Goal: Task Accomplishment & Management: Use online tool/utility

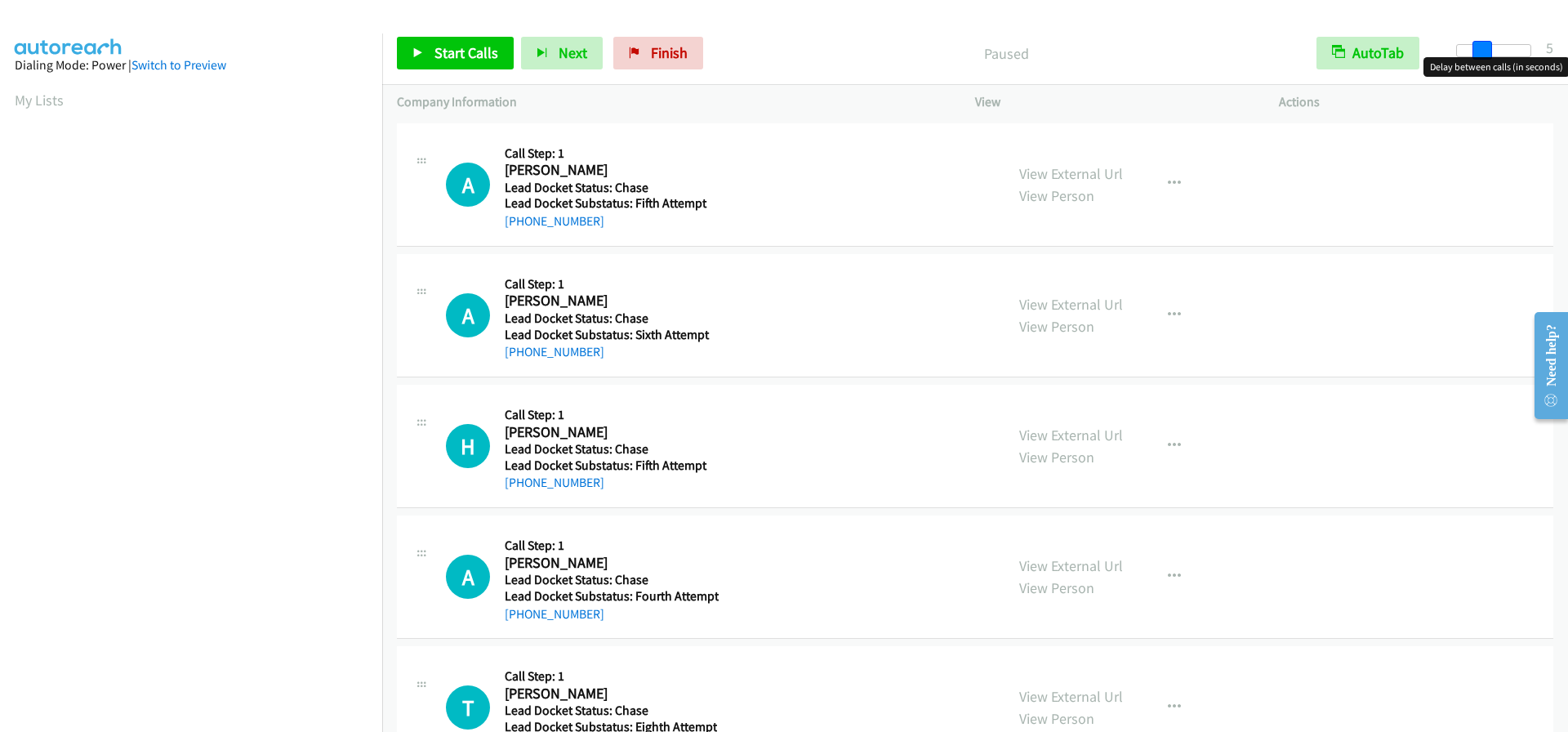
drag, startPoint x: 1461, startPoint y: 47, endPoint x: 1485, endPoint y: 50, distance: 24.2
click at [1485, 50] on span at bounding box center [1482, 51] width 20 height 20
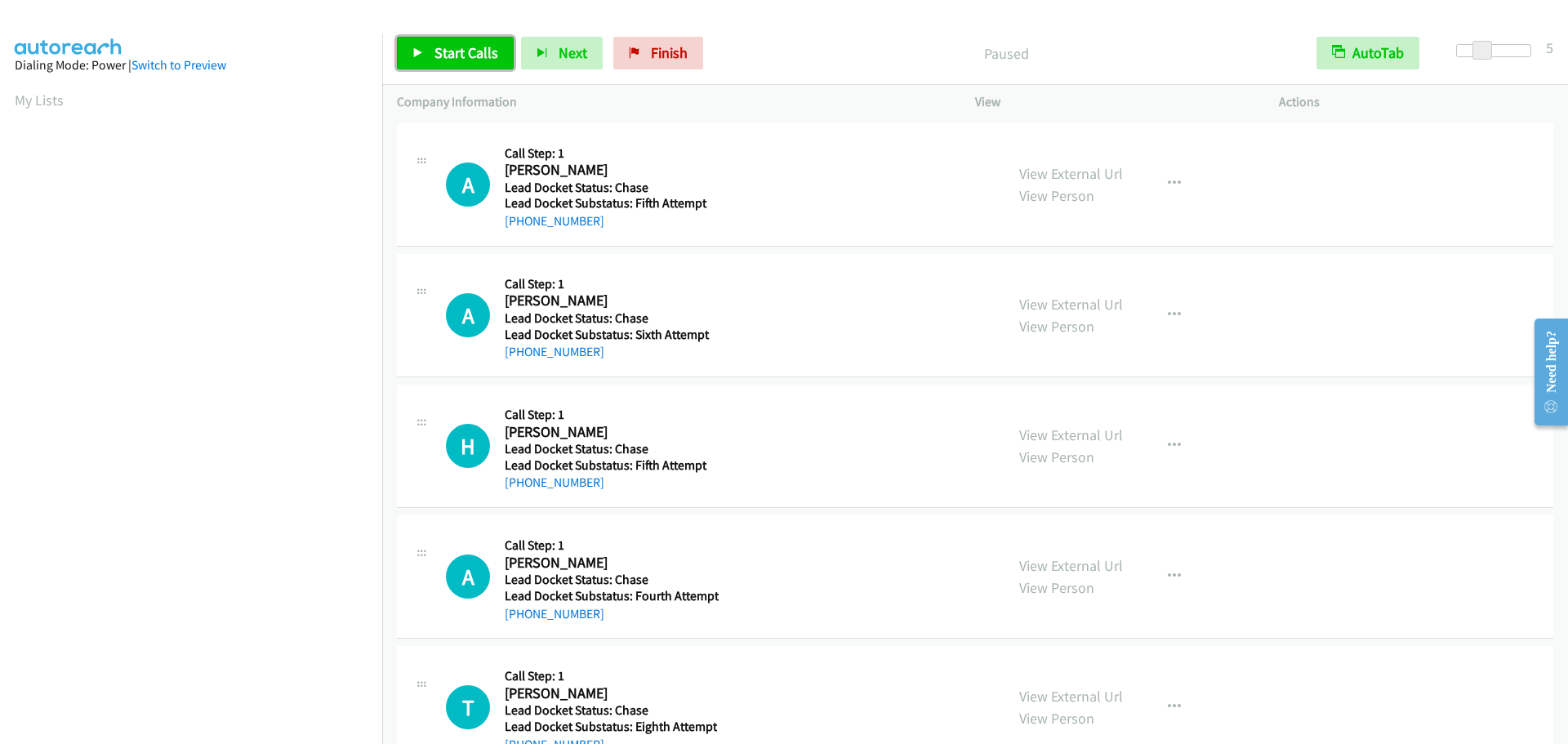
click at [475, 58] on span "Start Calls" at bounding box center [466, 52] width 64 height 19
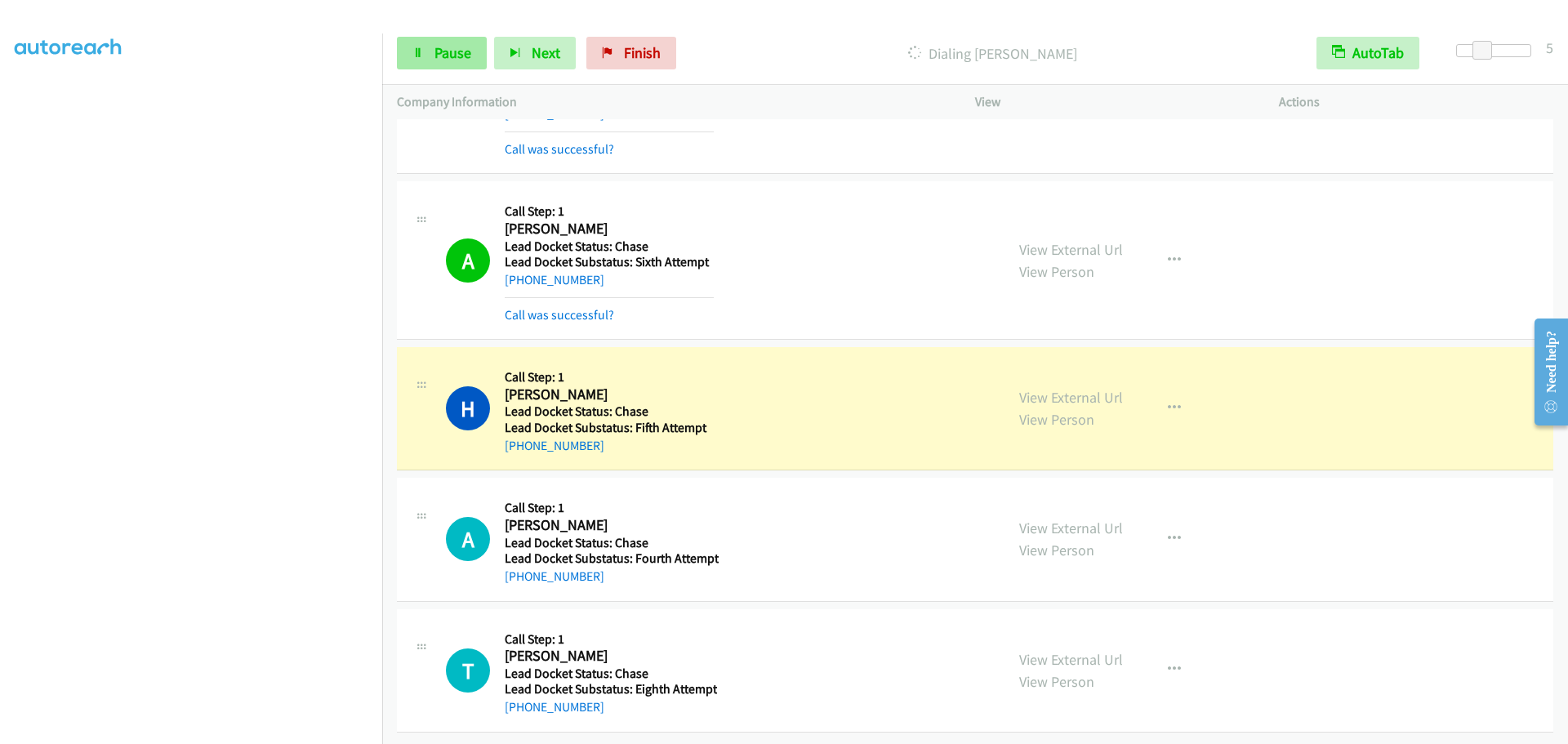
scroll to position [119, 0]
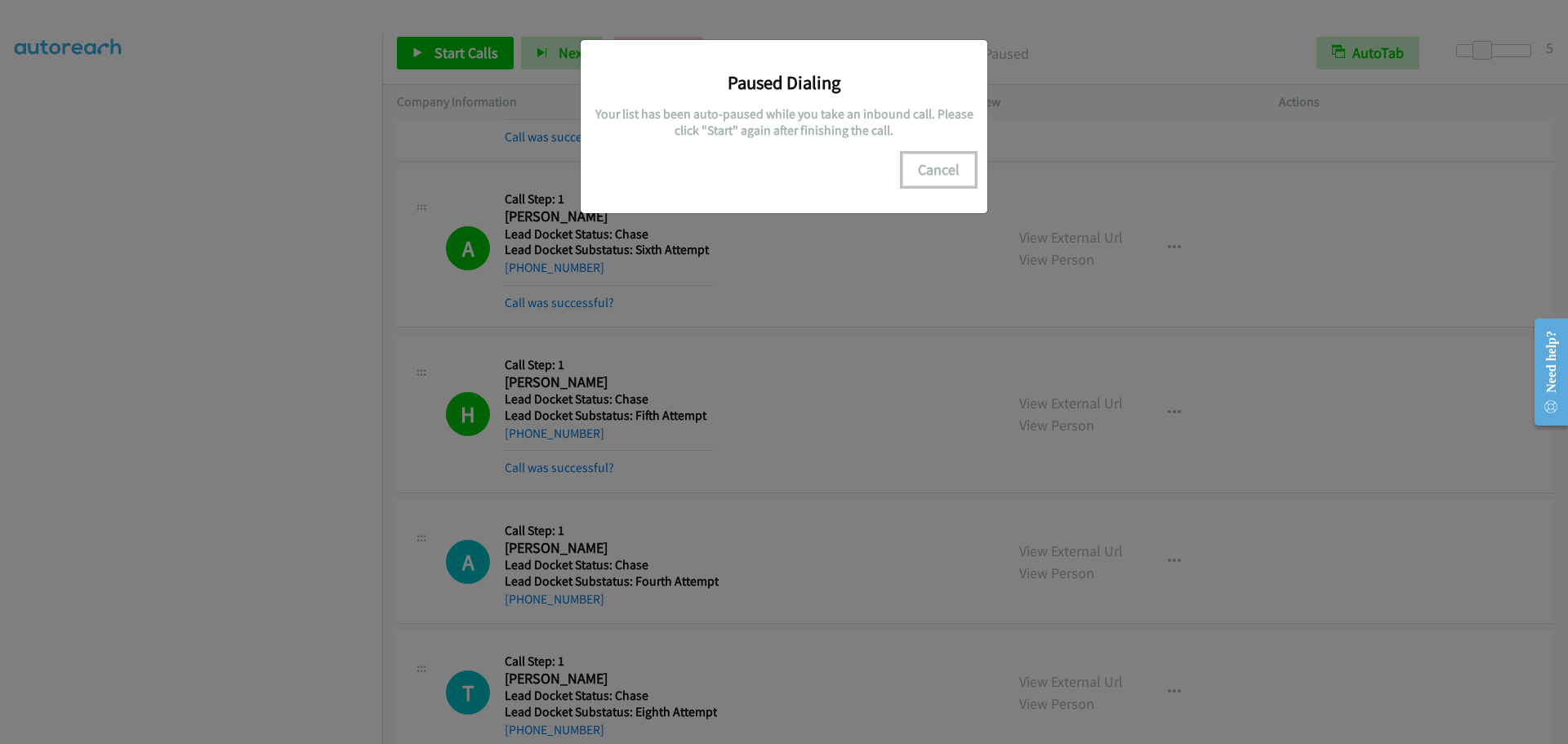
click at [940, 171] on button "Cancel" at bounding box center [939, 170] width 73 height 33
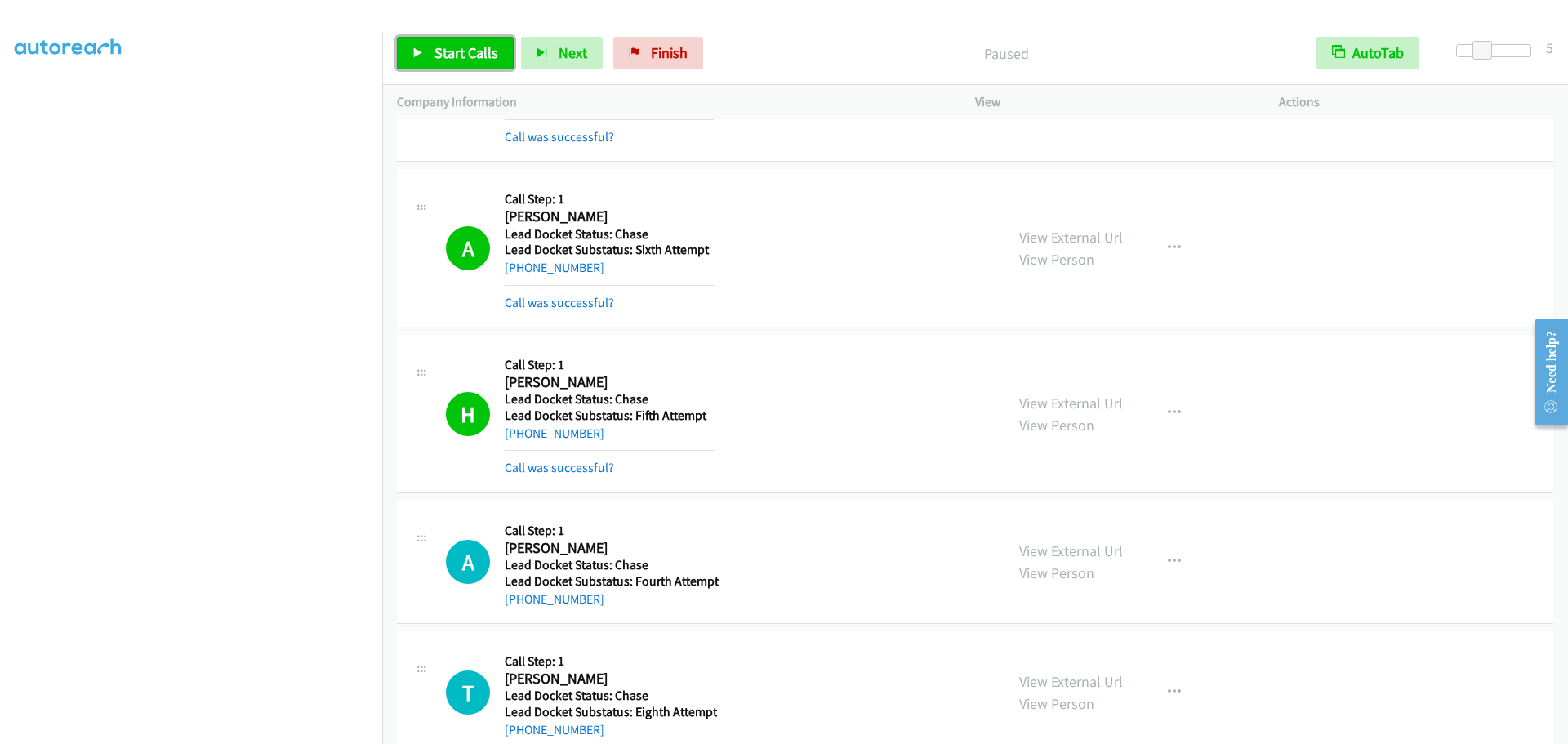
click at [468, 59] on span "Start Calls" at bounding box center [466, 52] width 64 height 19
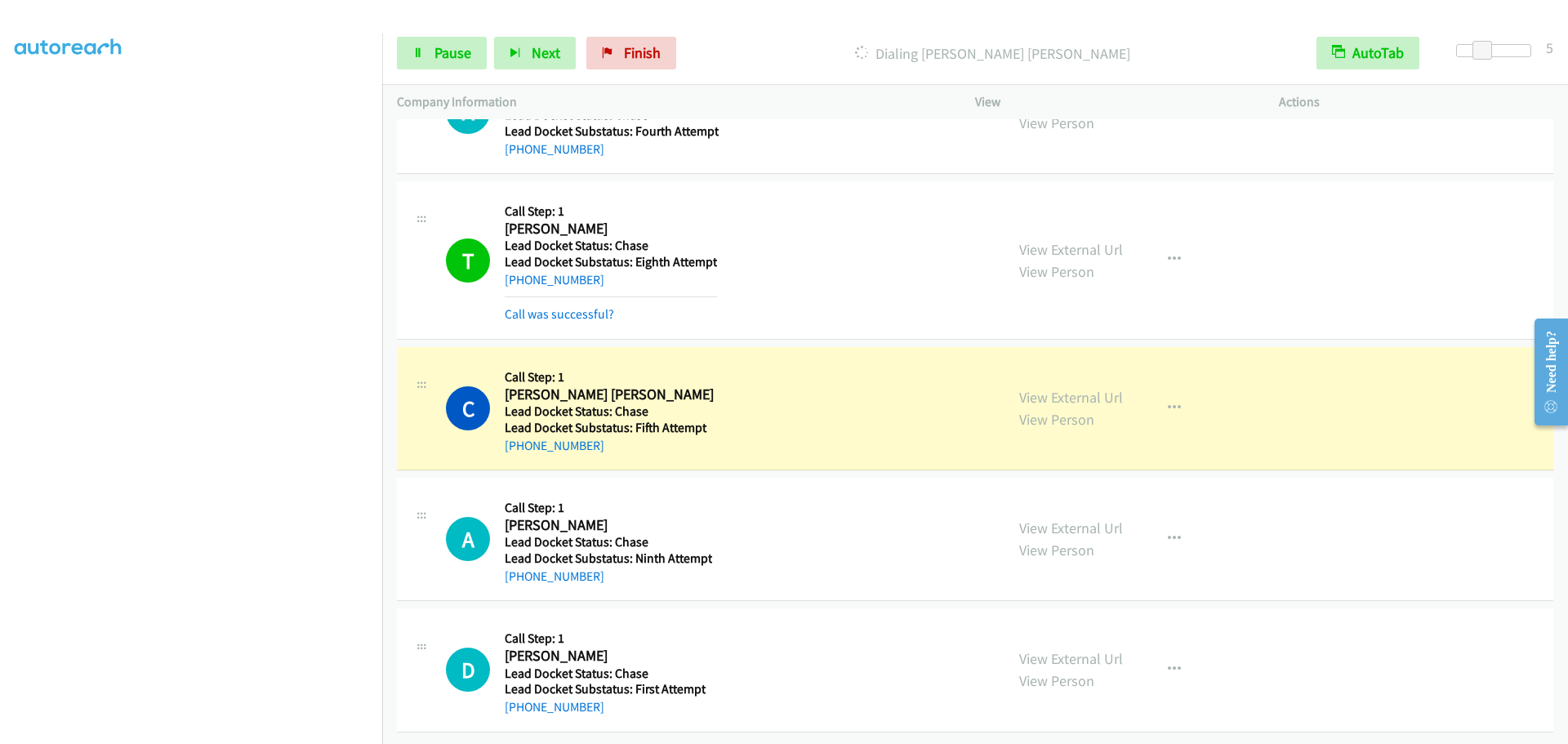
scroll to position [582, 0]
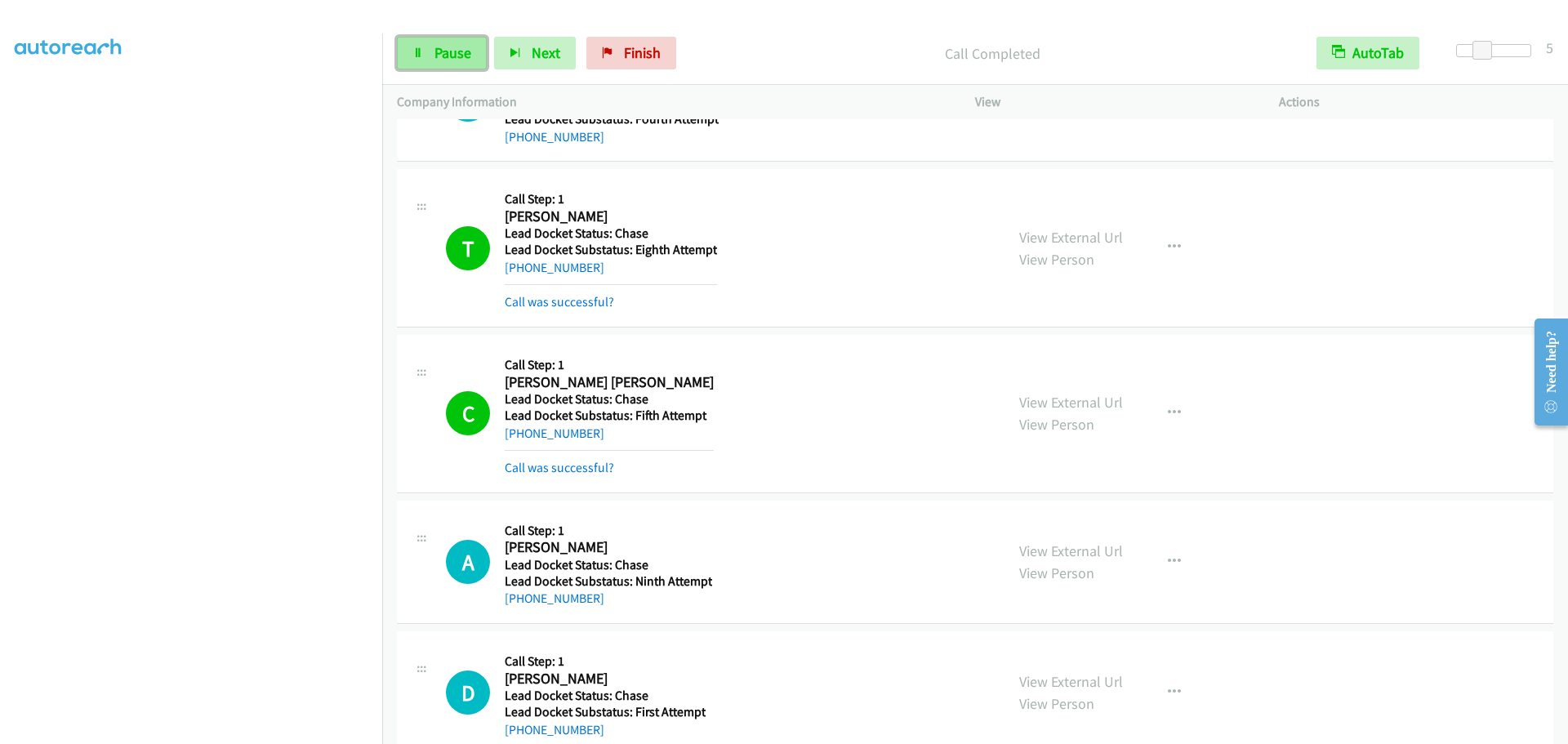
click at [453, 54] on span "Pause" at bounding box center [452, 52] width 37 height 19
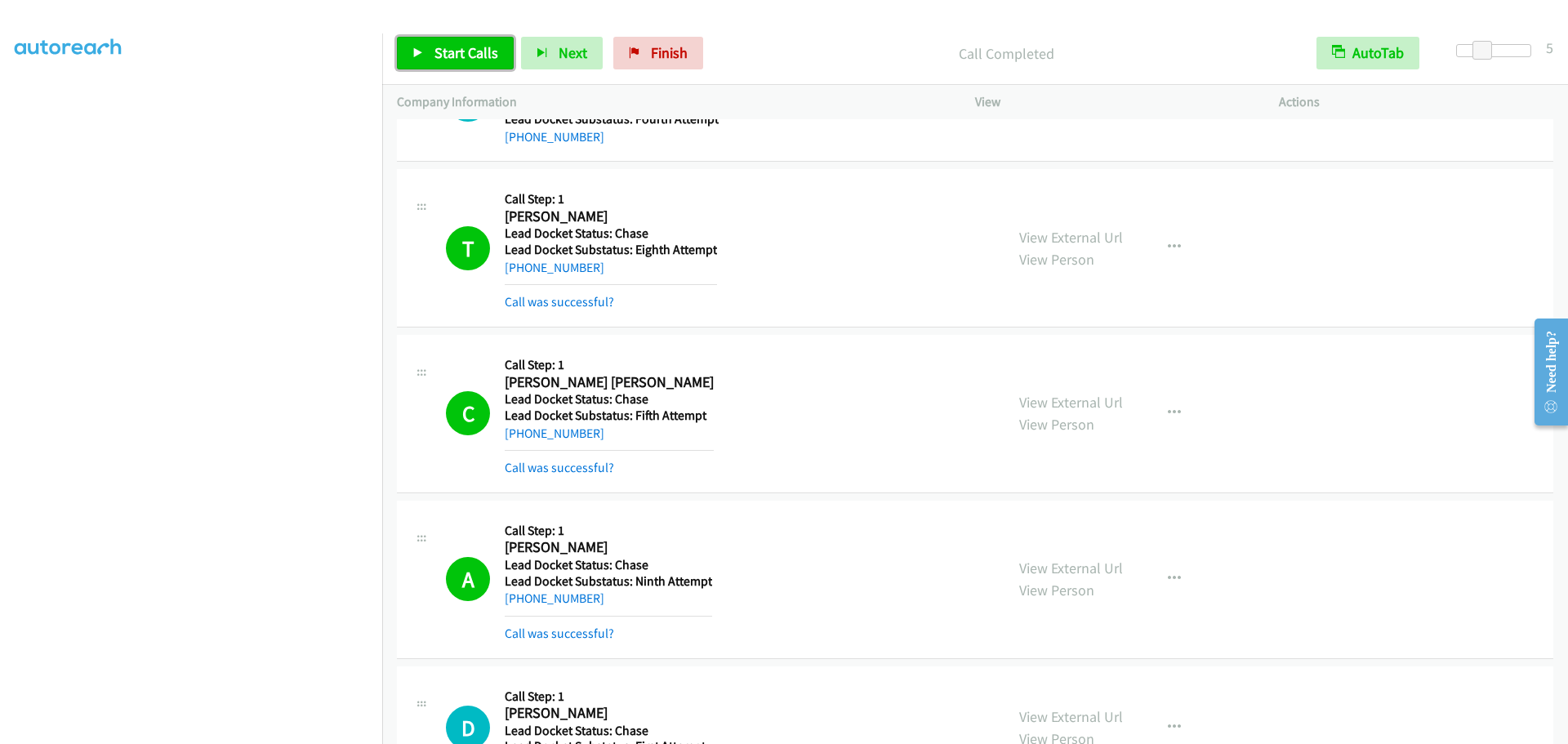
click at [436, 51] on span "Start Calls" at bounding box center [466, 52] width 64 height 19
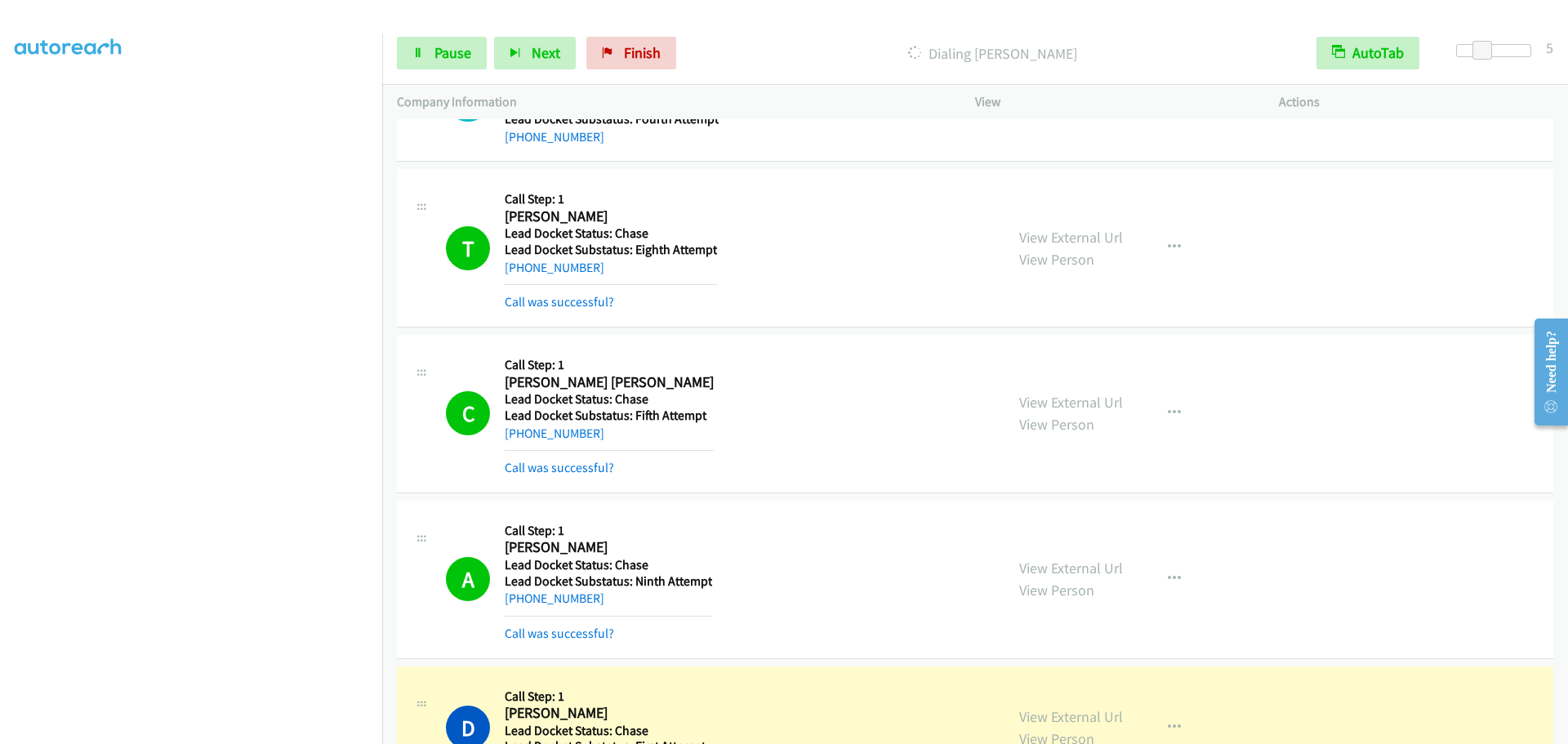
scroll to position [990, 0]
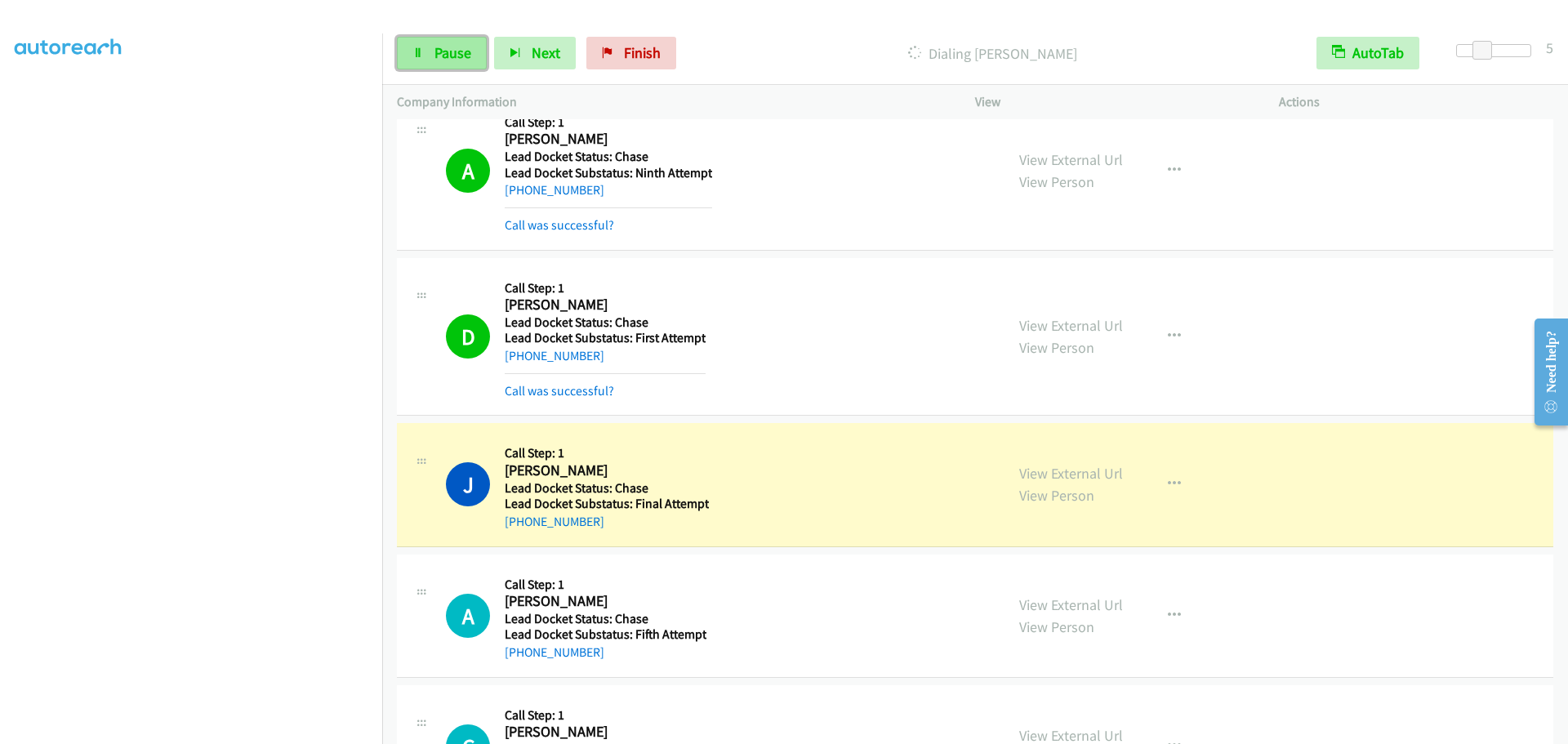
click at [462, 61] on span "Pause" at bounding box center [452, 52] width 37 height 19
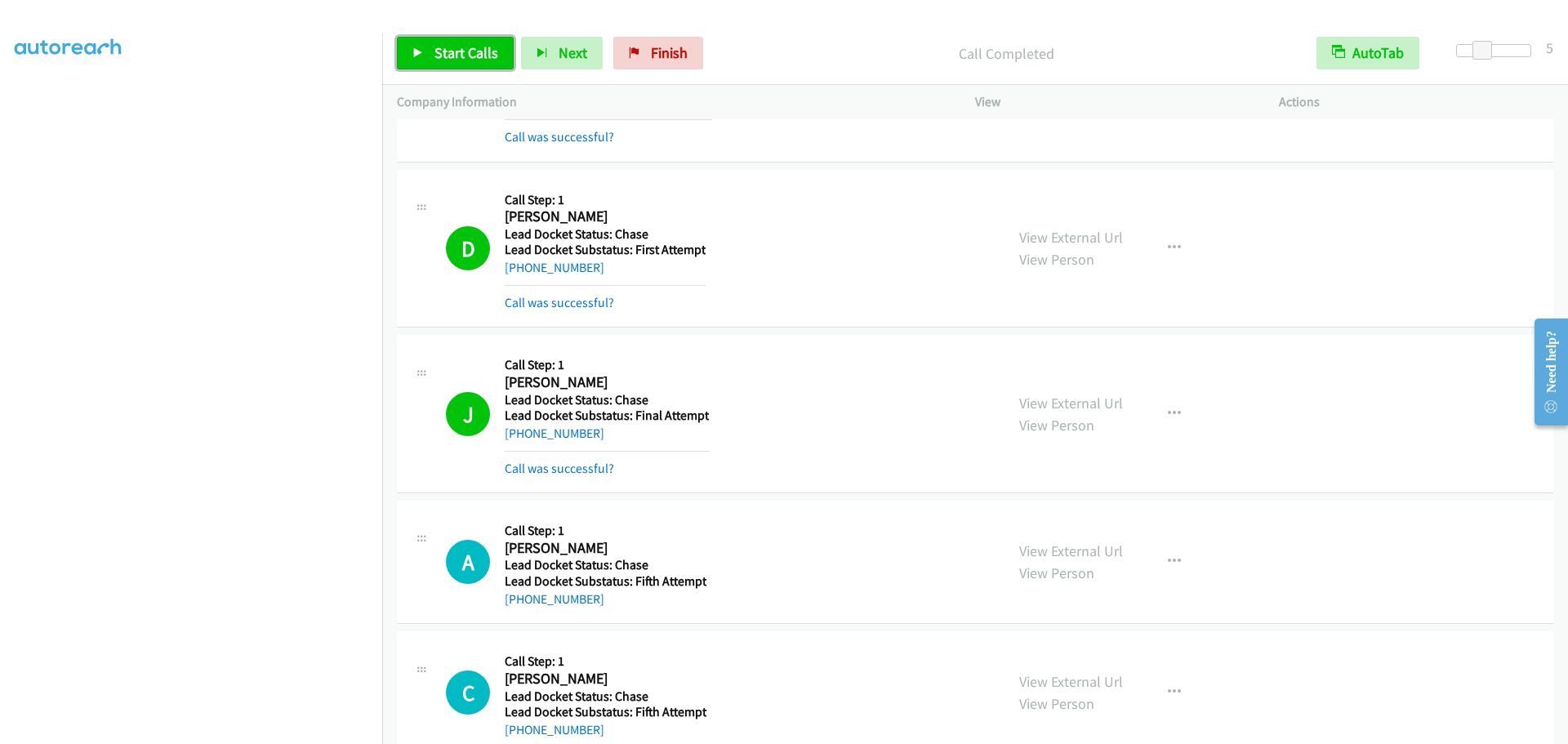
click at [429, 49] on link "Start Calls" at bounding box center [455, 52] width 117 height 33
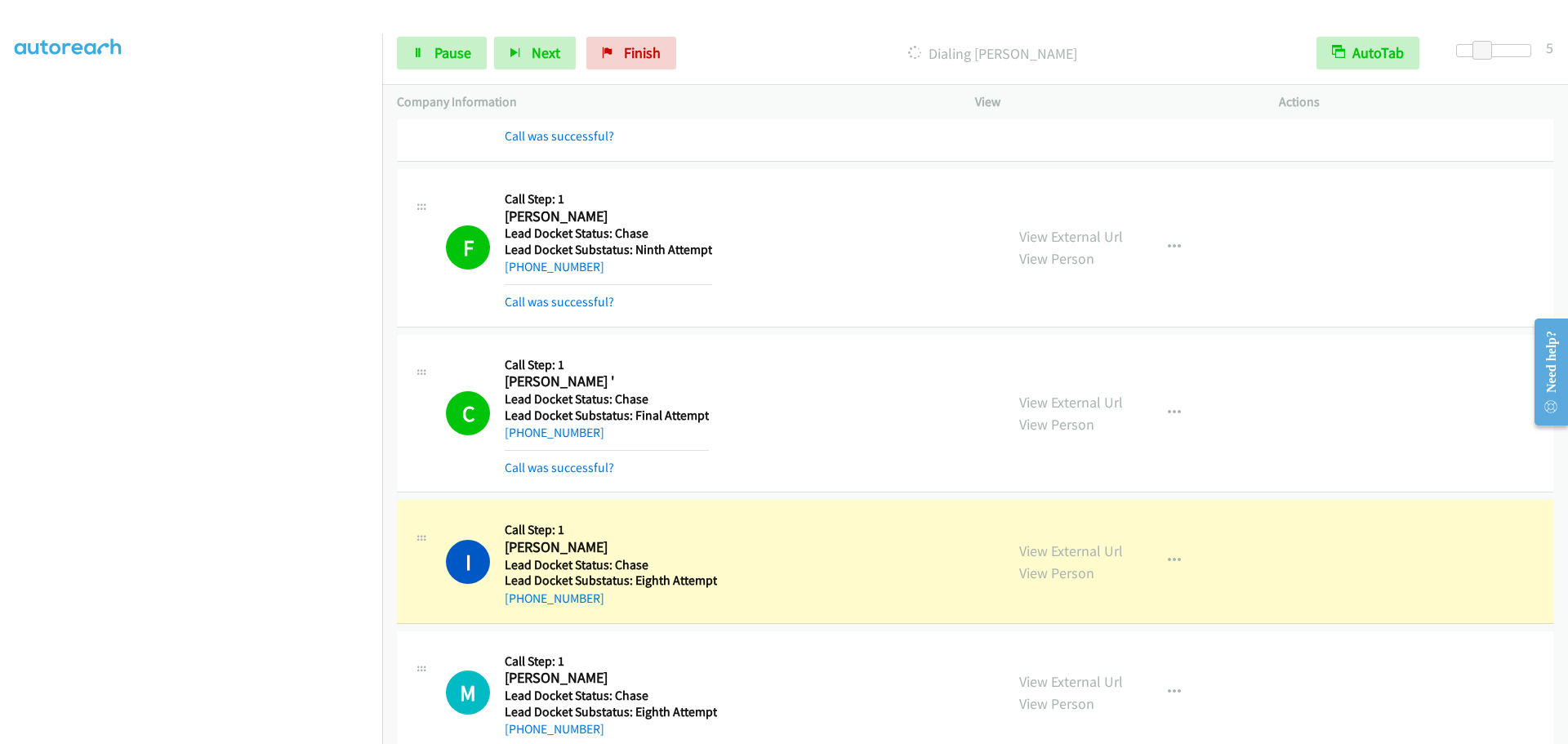
scroll to position [1776, 0]
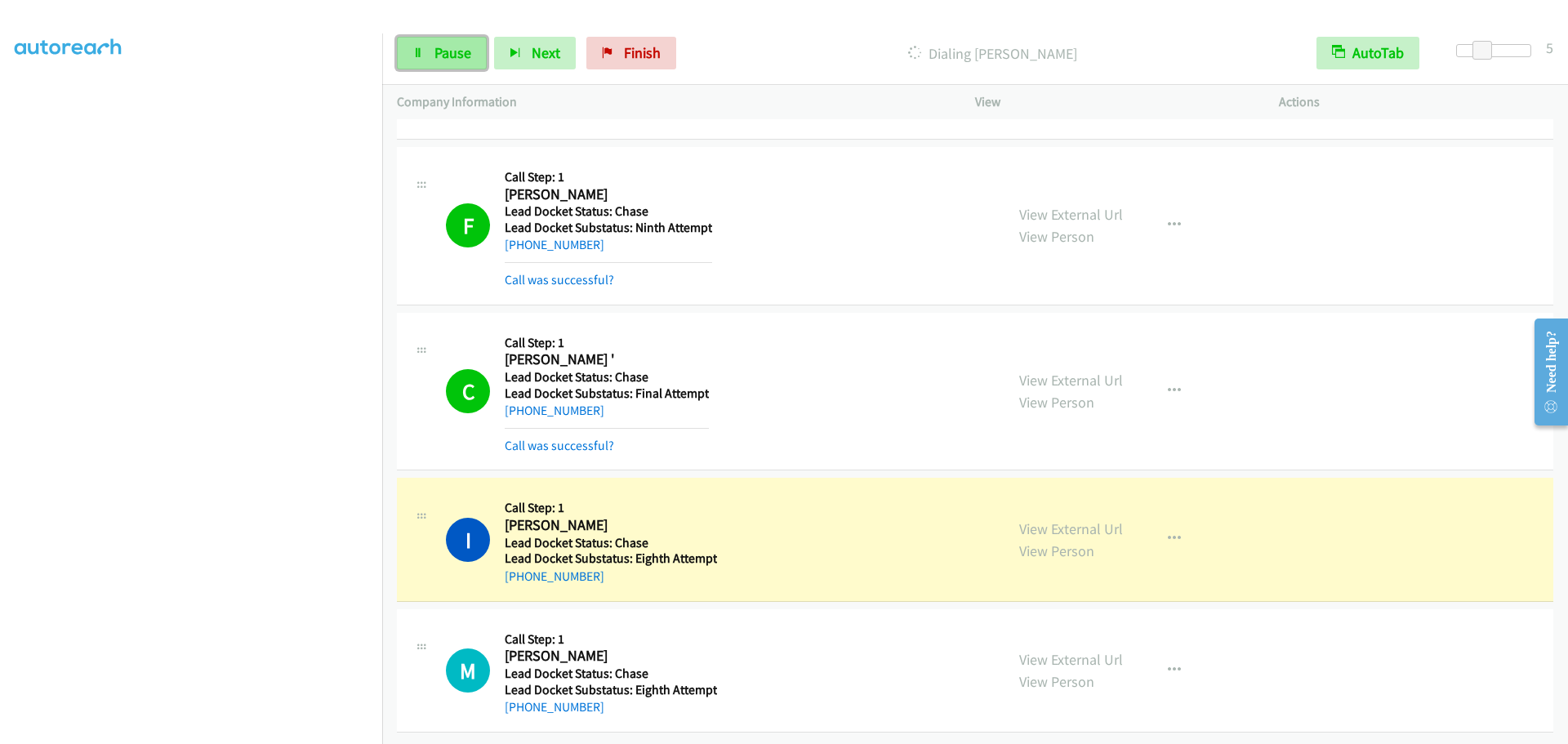
click at [439, 65] on link "Pause" at bounding box center [442, 52] width 90 height 33
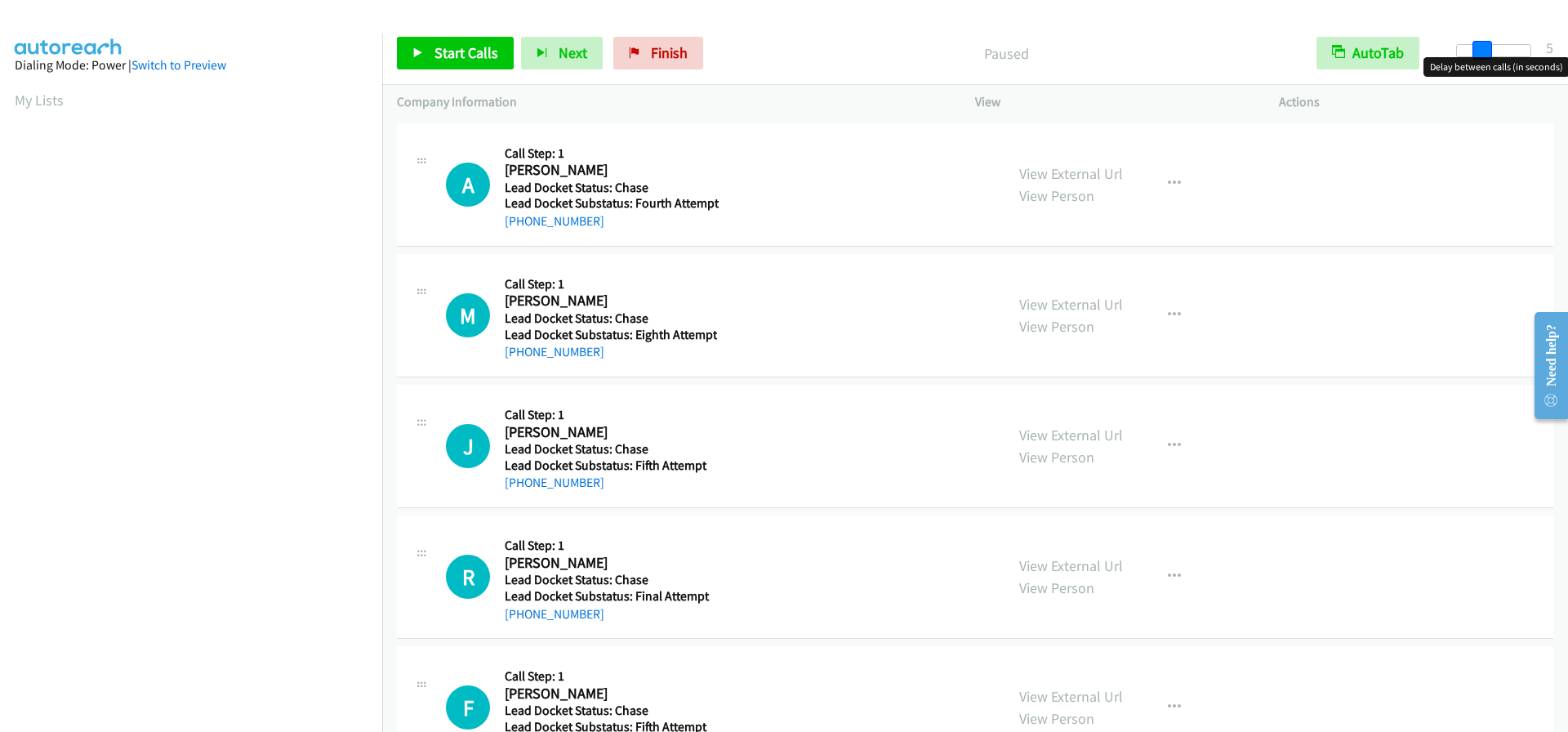
drag, startPoint x: 1464, startPoint y: 42, endPoint x: 1487, endPoint y: 48, distance: 23.8
click at [1487, 48] on span at bounding box center [1482, 51] width 20 height 20
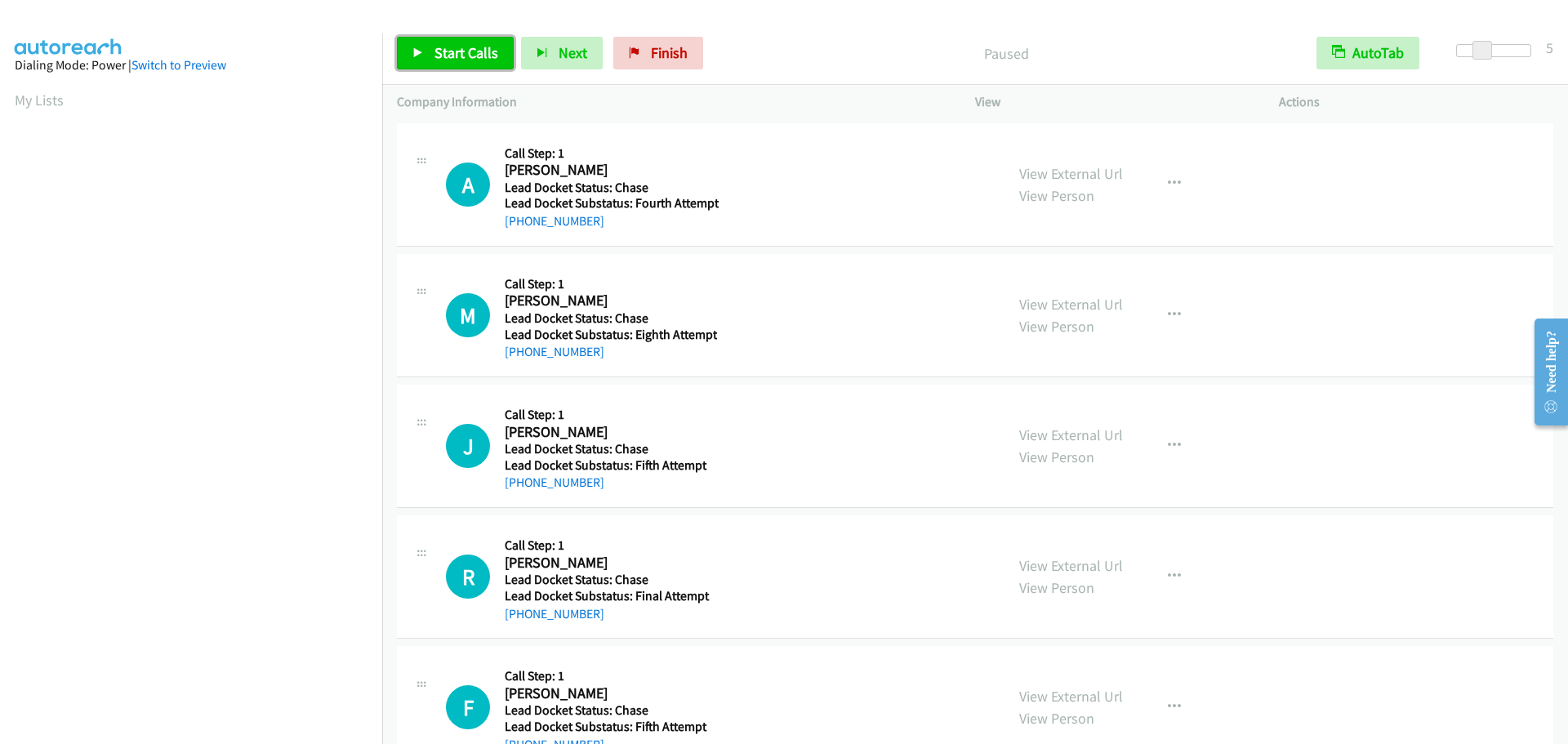
click at [455, 48] on span "Start Calls" at bounding box center [466, 52] width 64 height 19
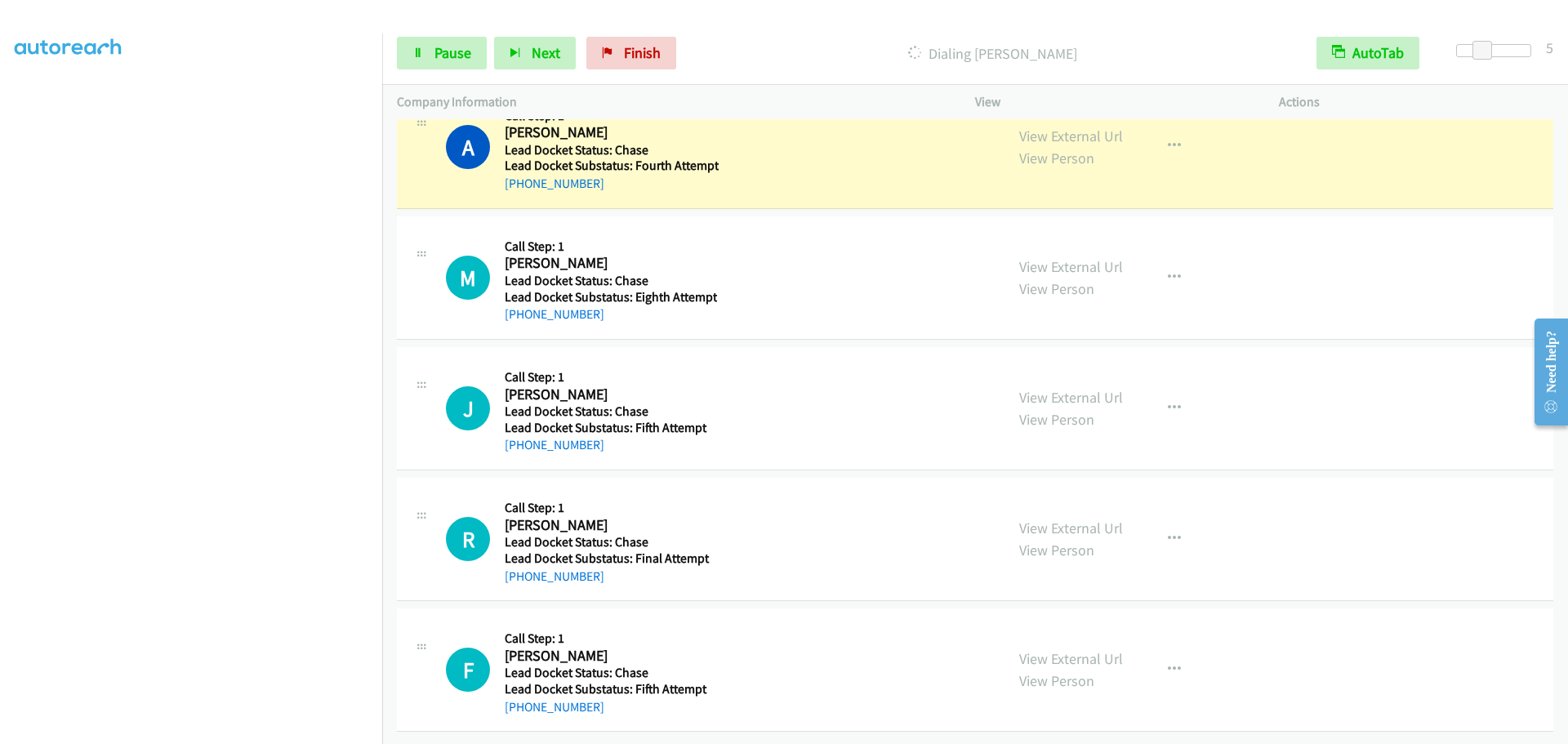
scroll to position [171, 0]
click at [429, 67] on link "Pause" at bounding box center [442, 52] width 90 height 33
